Goal: Use online tool/utility: Utilize a website feature to perform a specific function

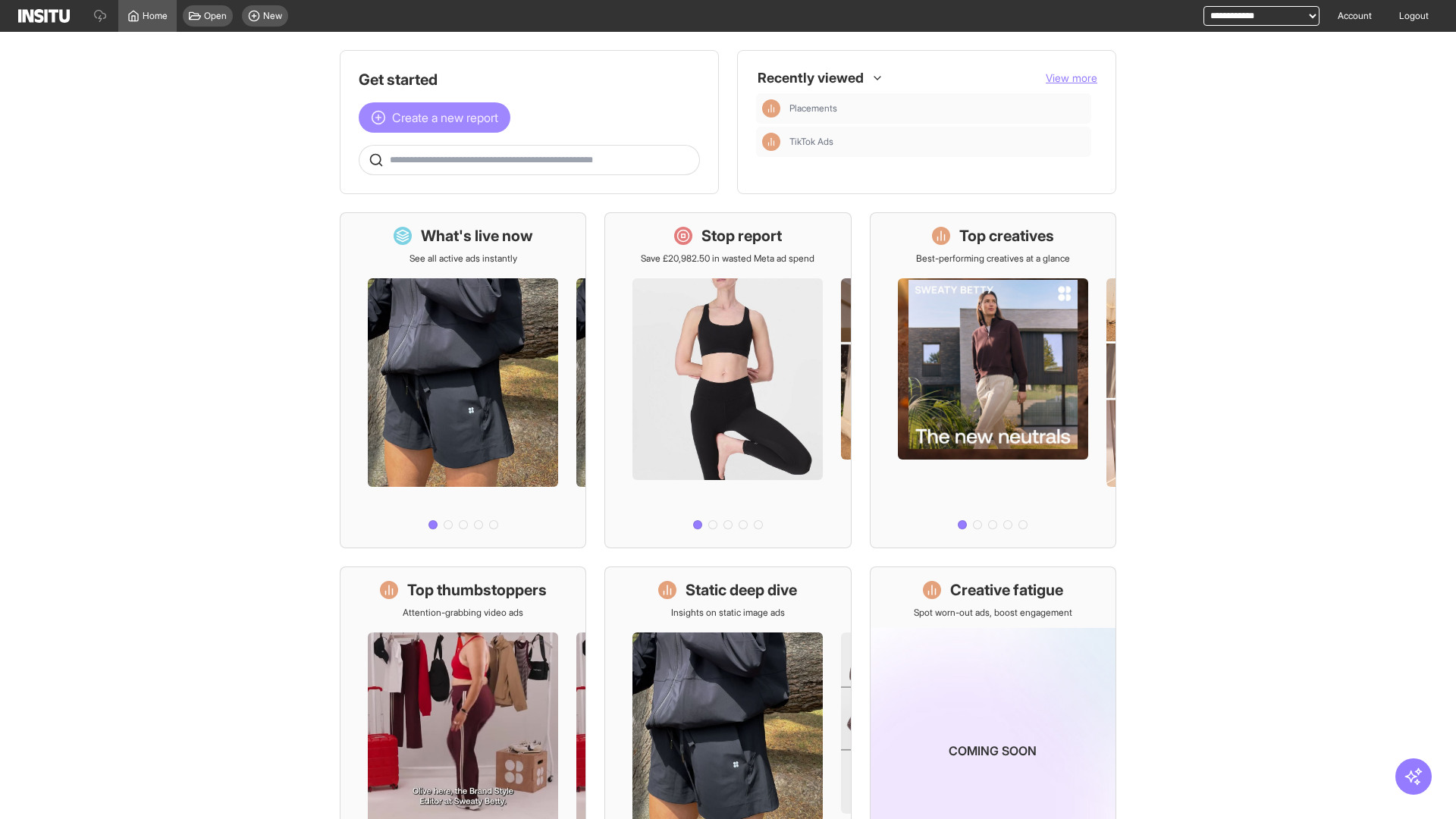
click at [438, 117] on span "Create a new report" at bounding box center [445, 117] width 107 height 18
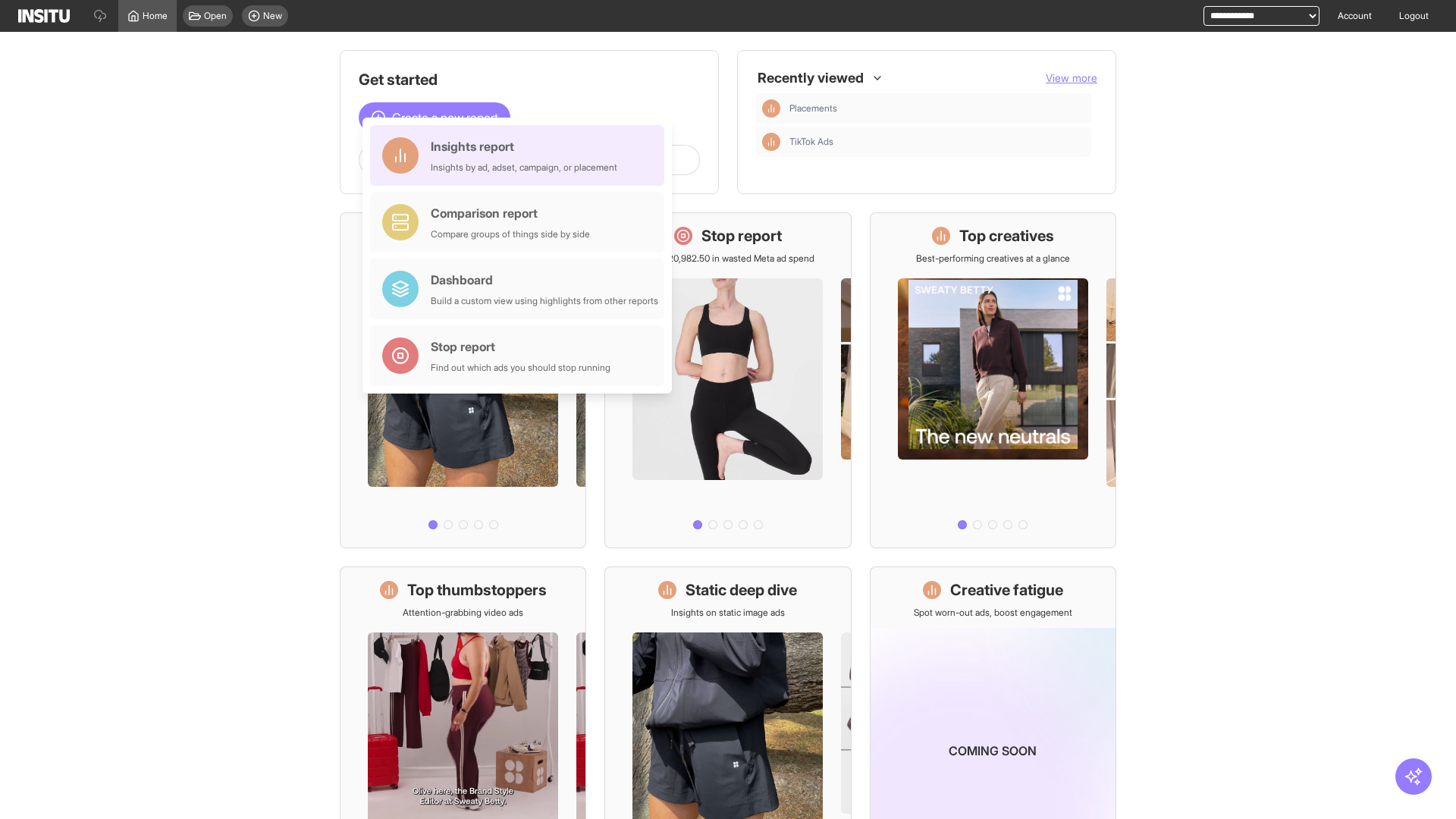
click at [521, 155] on div "Insights report Insights by ad, adset, campaign, or placement" at bounding box center [524, 155] width 187 height 36
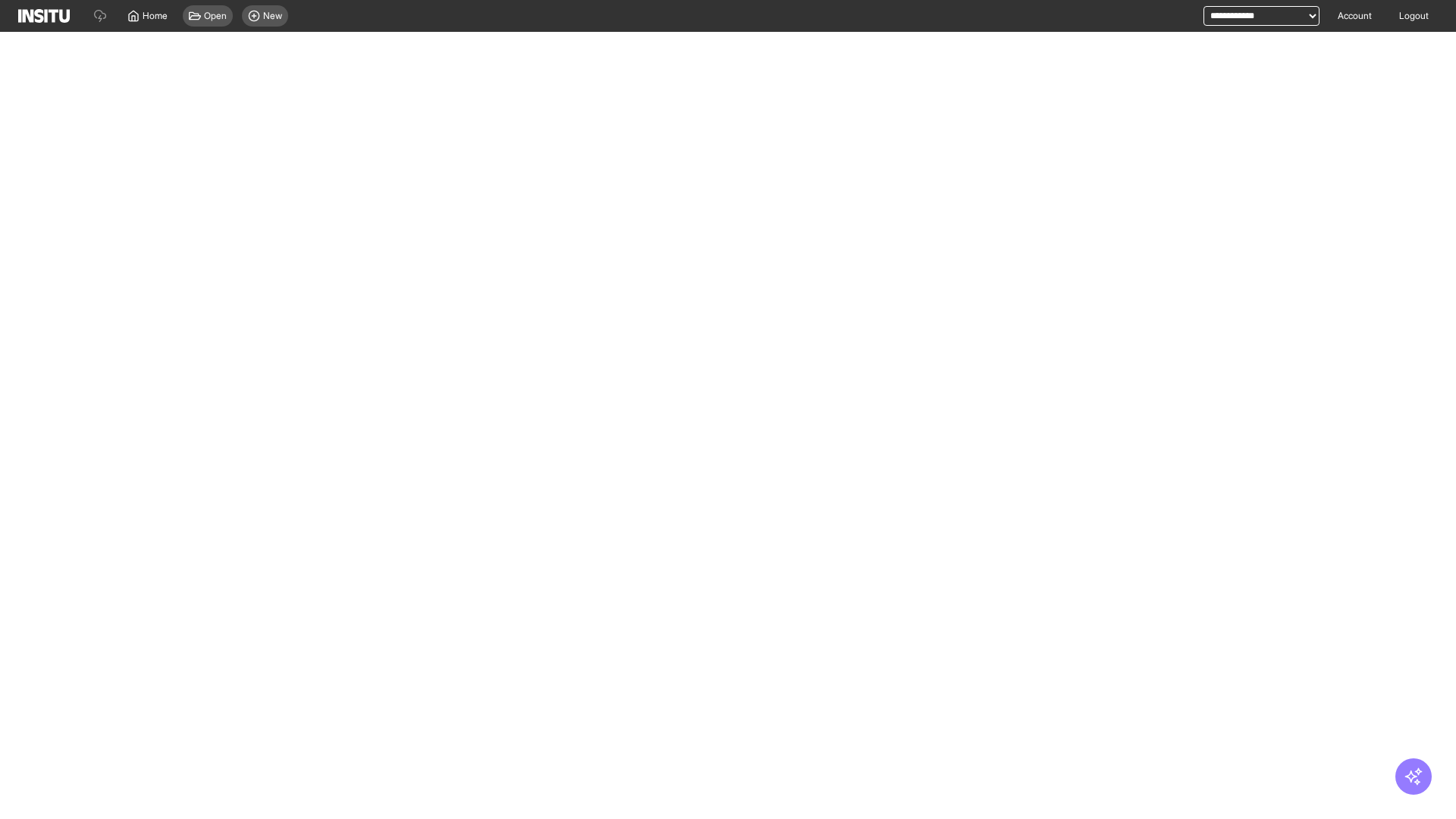
select select "**"
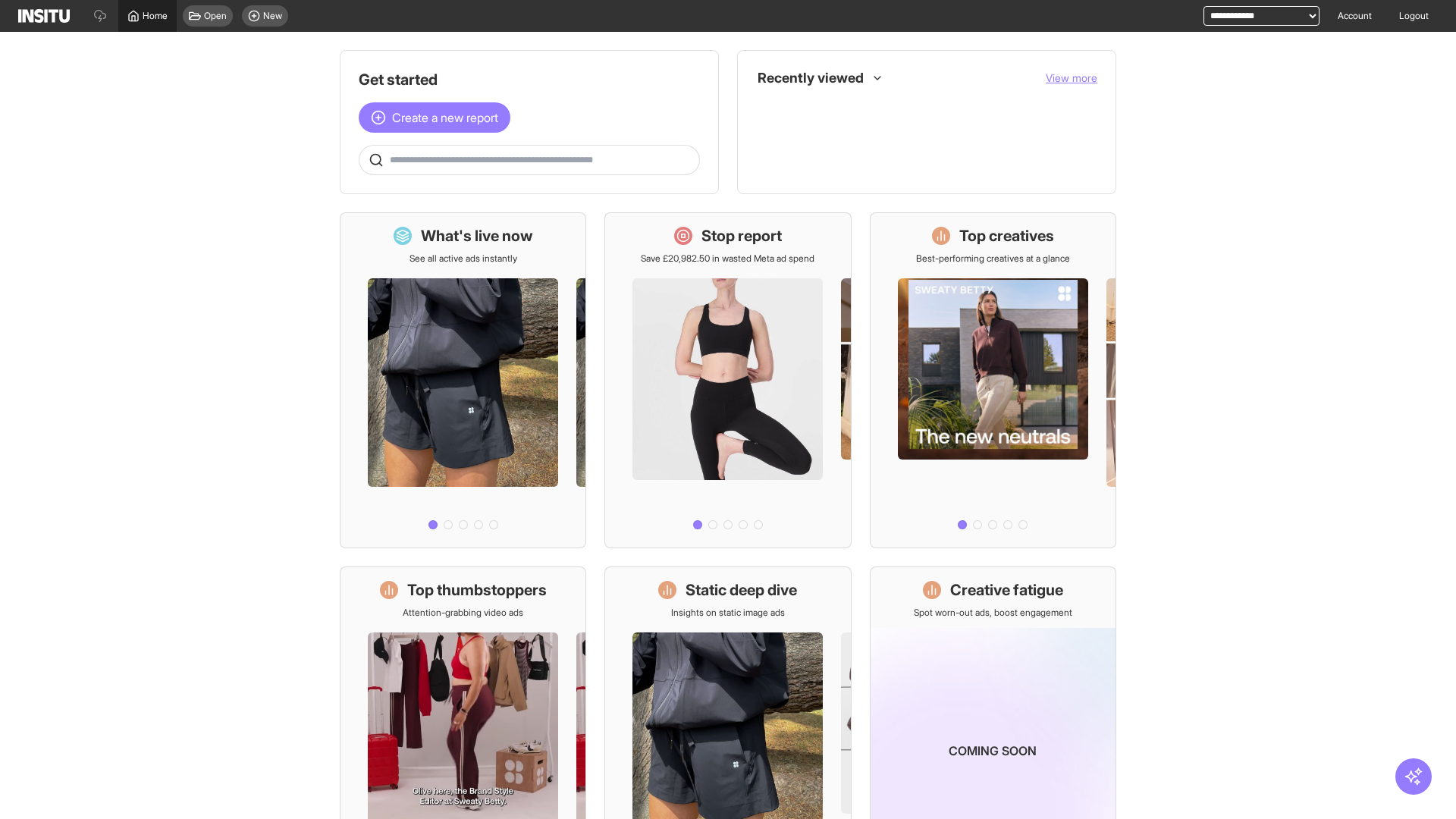
click at [147, 16] on span "Home" at bounding box center [155, 16] width 25 height 12
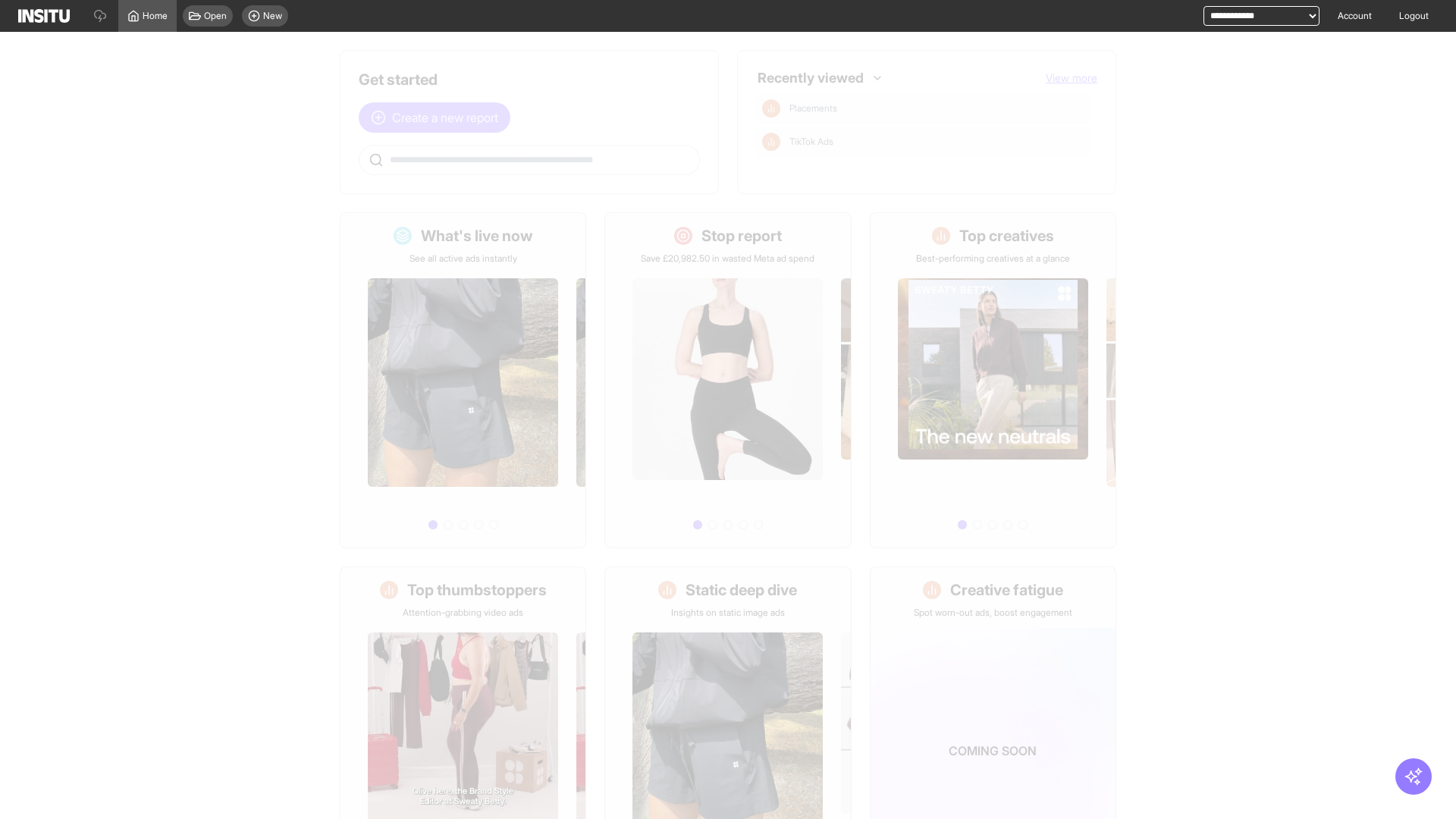
click at [438, 117] on span "Create a new report" at bounding box center [445, 117] width 107 height 18
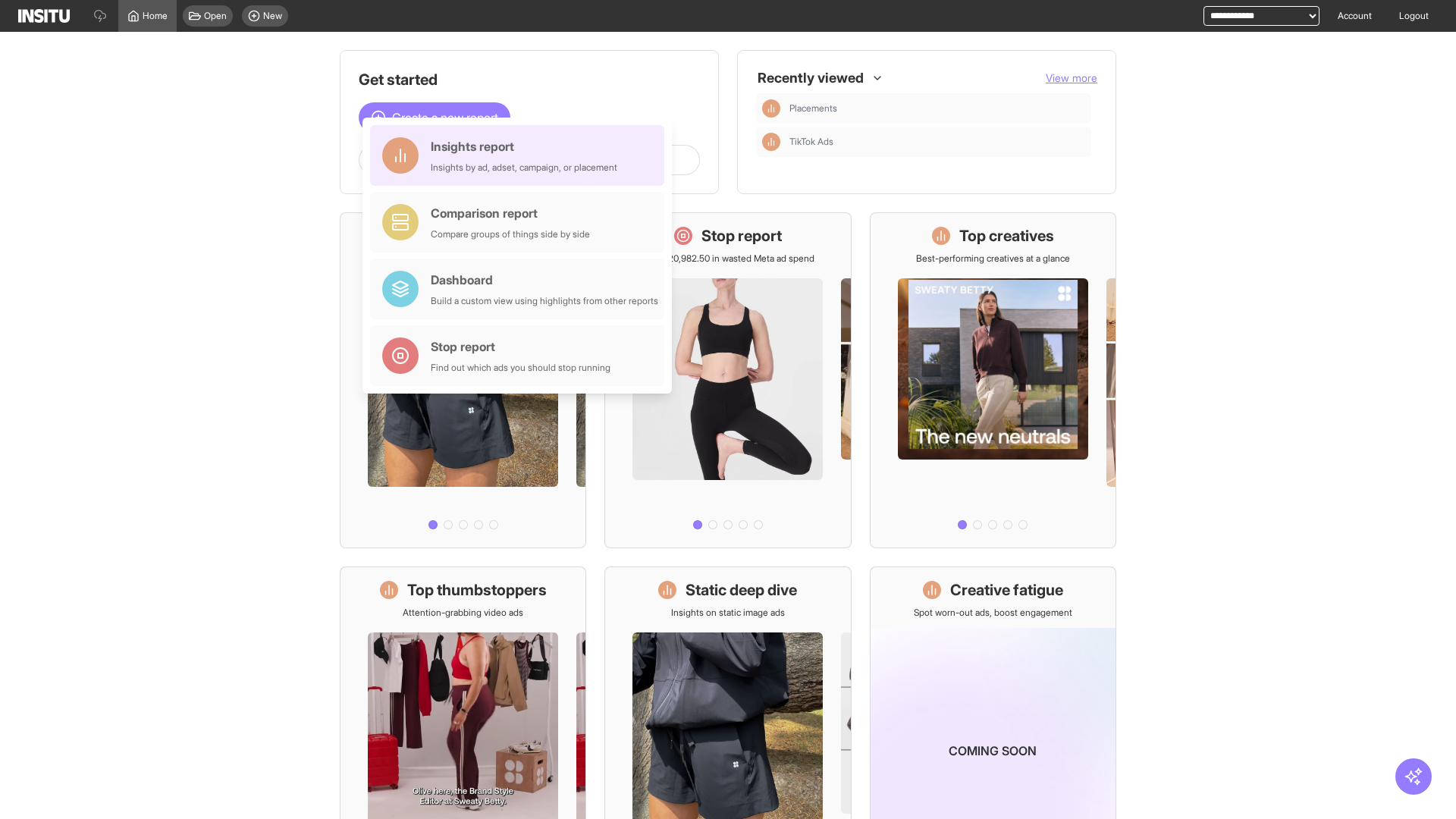
click at [521, 155] on div "Insights report Insights by ad, adset, campaign, or placement" at bounding box center [524, 155] width 187 height 36
